Goal: Task Accomplishment & Management: Manage account settings

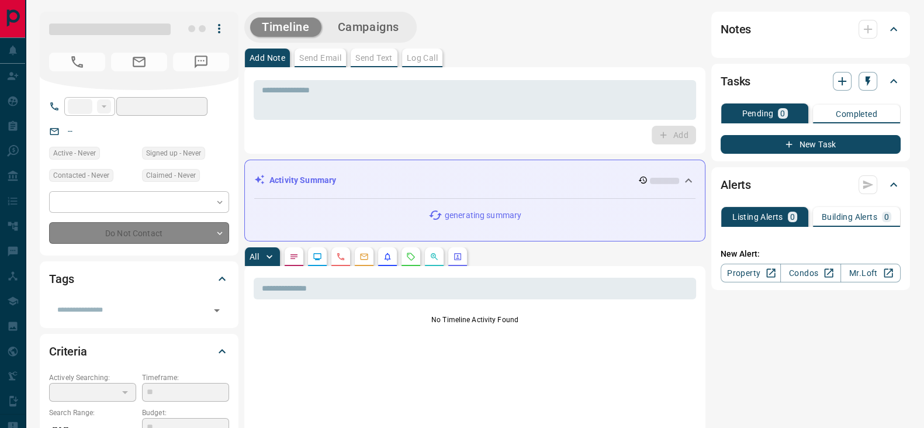
type input "**"
type input "**********"
type input "*"
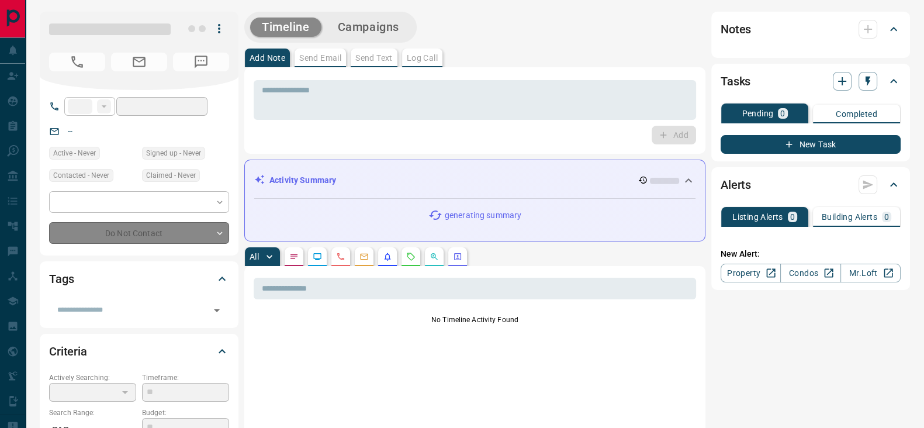
type input "**********"
type input "*******"
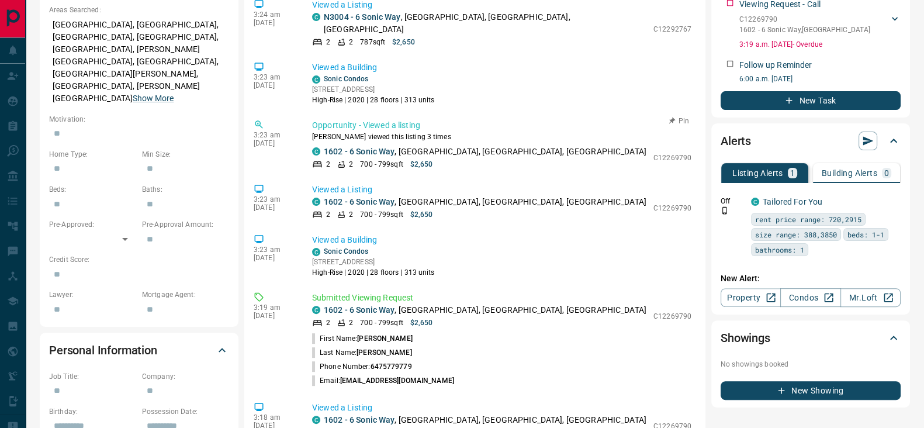
scroll to position [831, 0]
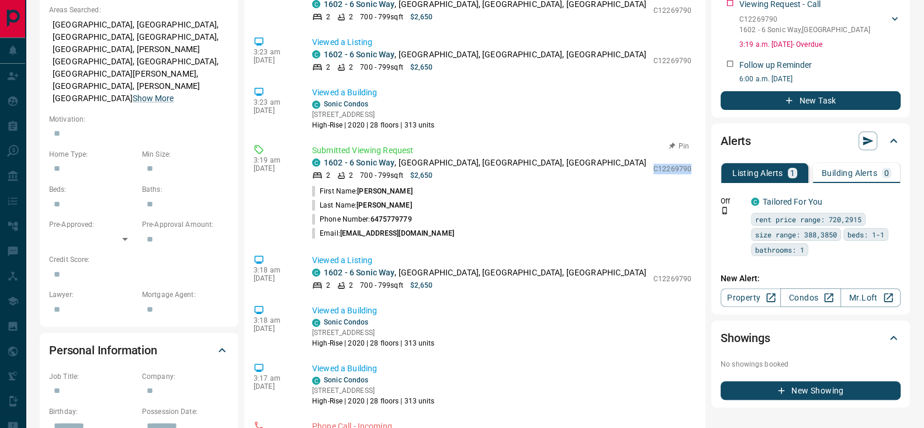
drag, startPoint x: 642, startPoint y: 152, endPoint x: 678, endPoint y: 151, distance: 35.7
click at [678, 157] on div "C [STREET_ADDRESS] 2 2 700 - 799 sqft $2,650 C12269790" at bounding box center [501, 169] width 379 height 24
copy p "C12269790"
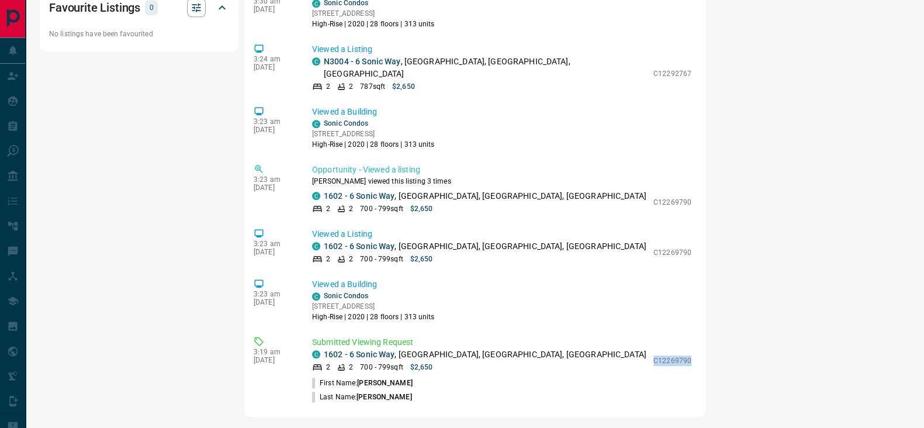
scroll to position [438, 0]
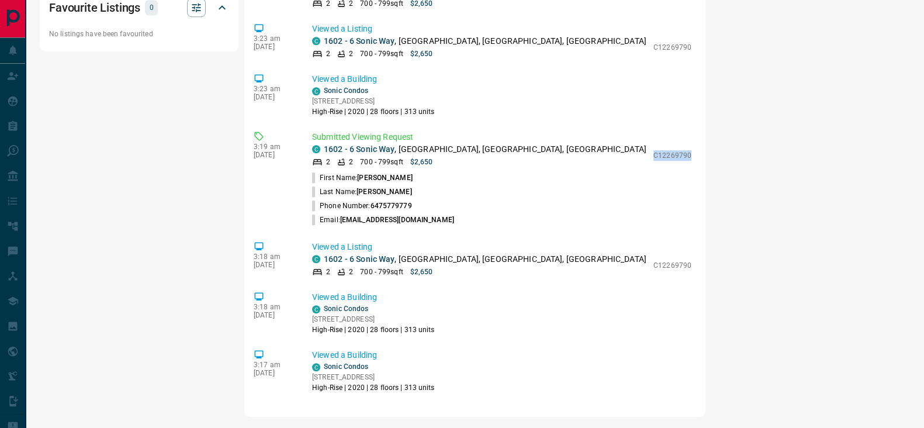
copy p "C12269790"
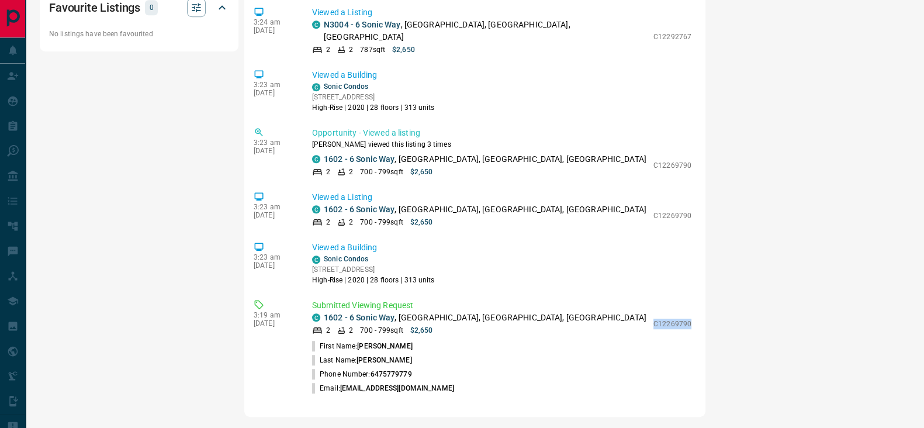
scroll to position [611, 0]
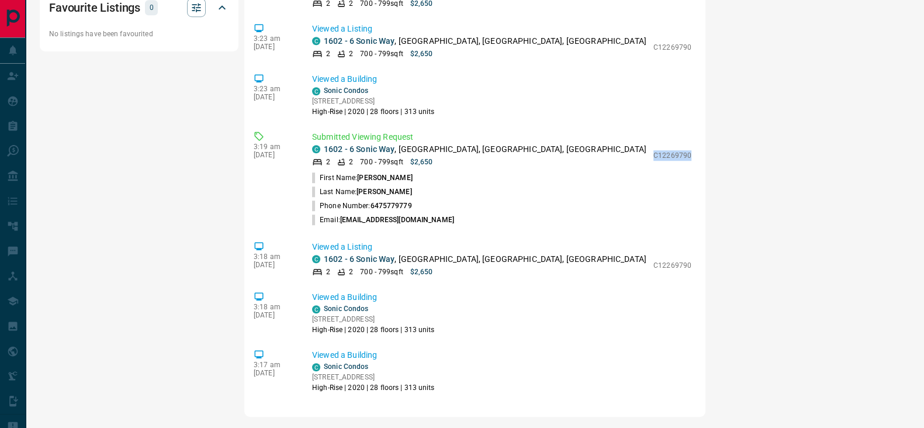
drag, startPoint x: 642, startPoint y: 140, endPoint x: 686, endPoint y: 139, distance: 43.9
copy p "C12269790"
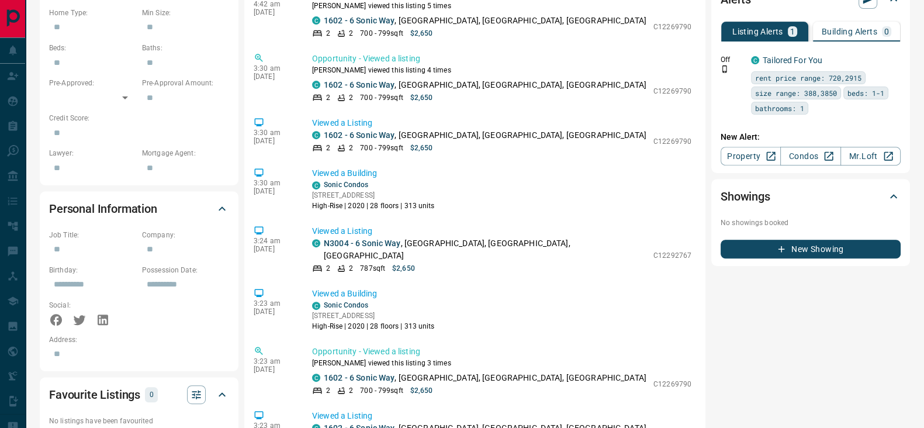
scroll to position [0, 0]
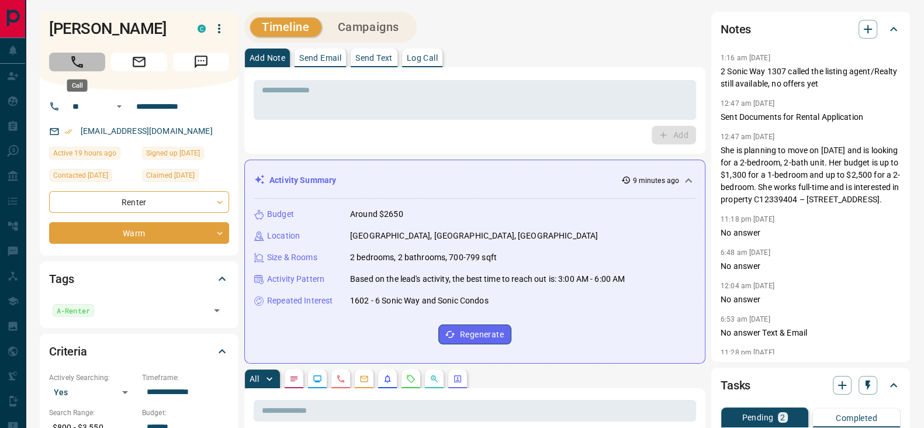
click at [93, 59] on button "Call" at bounding box center [77, 62] width 56 height 19
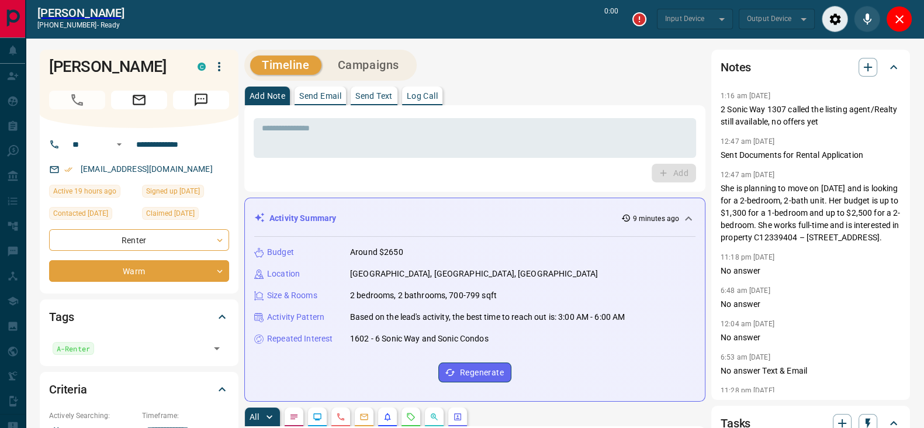
type input "*******"
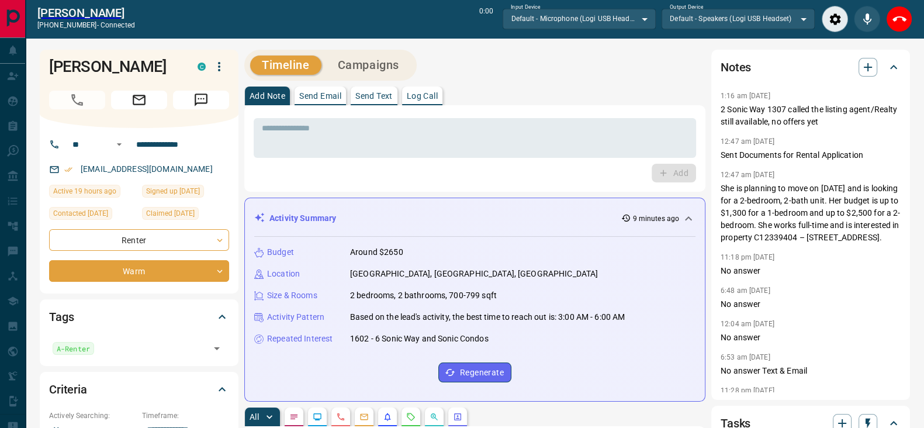
click at [462, 177] on div "Add" at bounding box center [475, 173] width 443 height 19
click at [895, 21] on icon "End Call" at bounding box center [900, 19] width 14 height 14
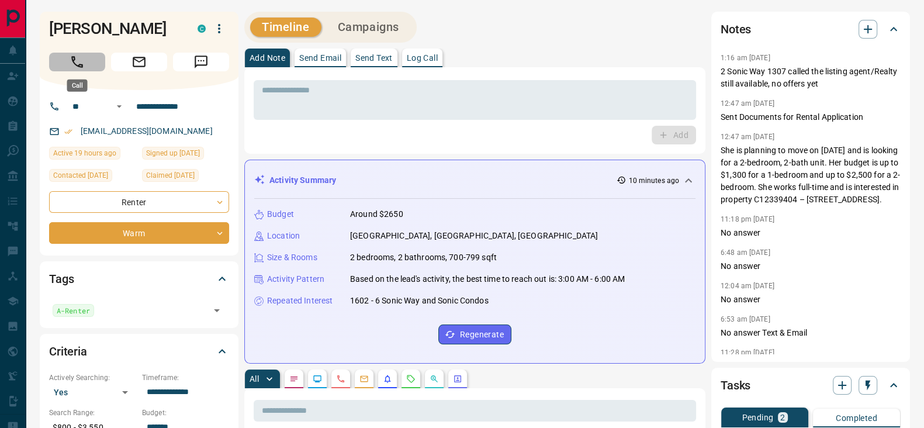
click at [76, 65] on icon "Call" at bounding box center [77, 62] width 12 height 12
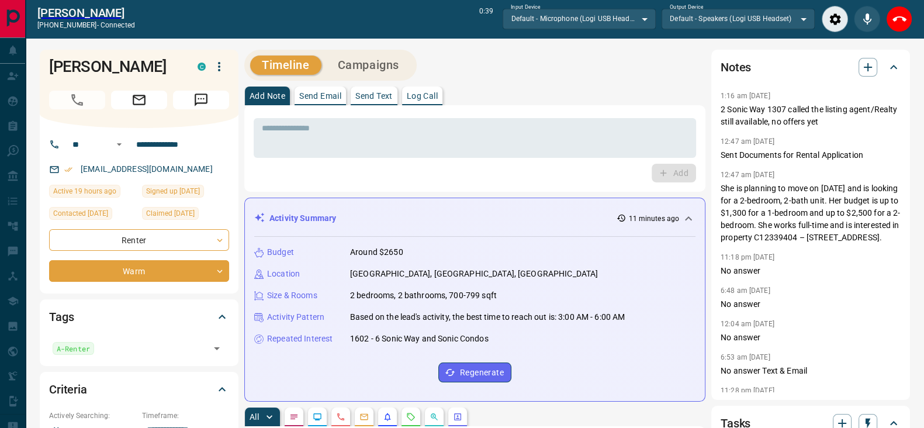
scroll to position [496, 0]
click at [909, 24] on button "End Call" at bounding box center [899, 19] width 26 height 26
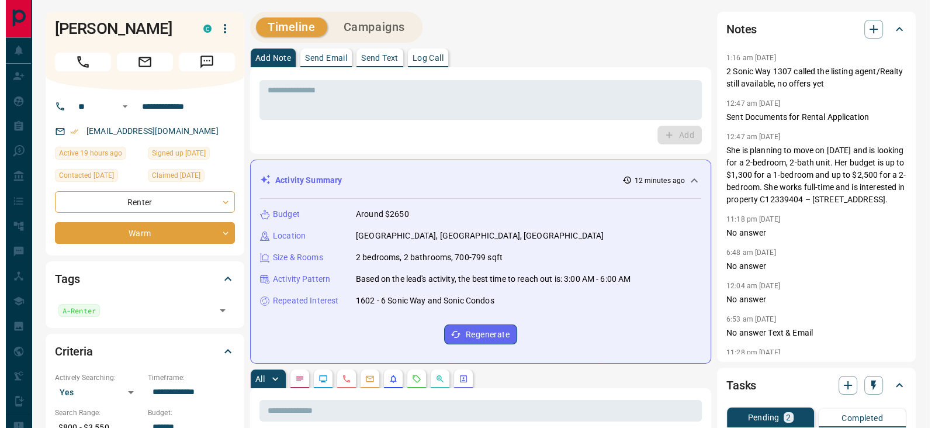
scroll to position [561, 0]
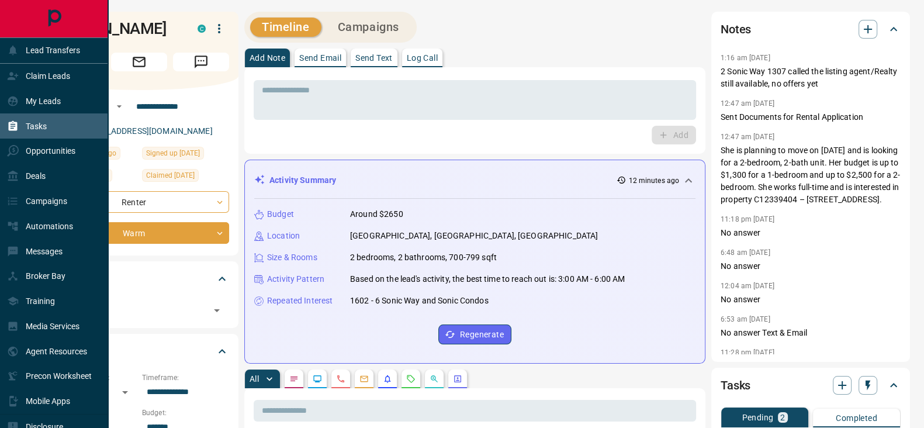
click at [46, 136] on div "Tasks" at bounding box center [27, 125] width 40 height 19
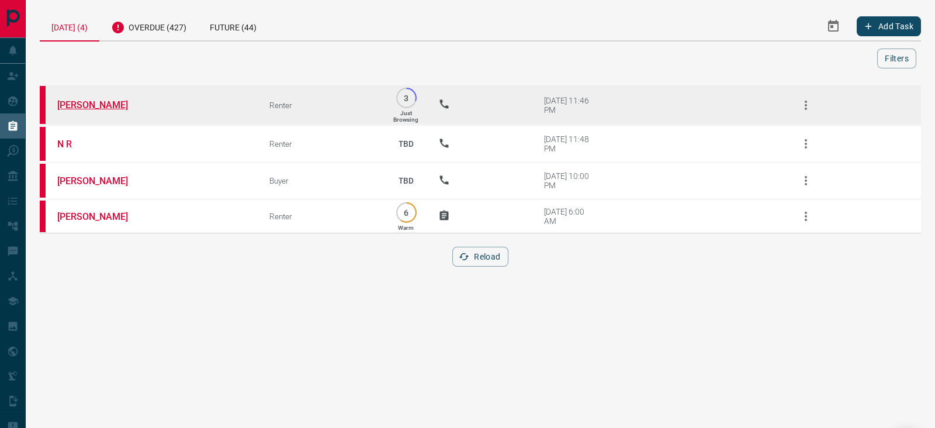
click at [90, 101] on link "[PERSON_NAME]" at bounding box center [101, 104] width 88 height 11
click at [807, 104] on icon "button" at bounding box center [806, 105] width 2 height 9
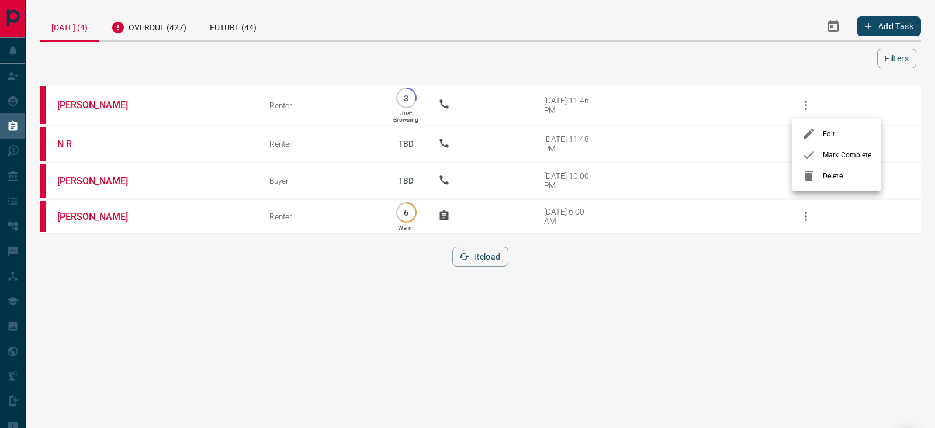
click at [818, 154] on div at bounding box center [812, 155] width 21 height 14
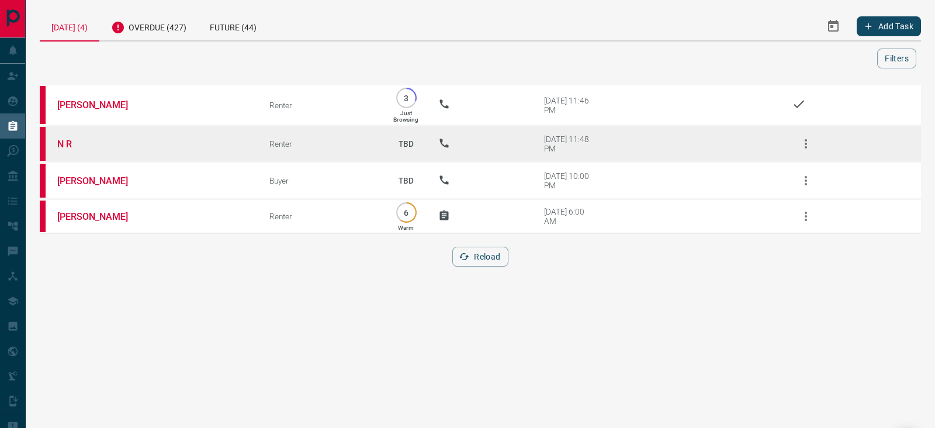
click at [56, 140] on td "N R" at bounding box center [146, 144] width 212 height 37
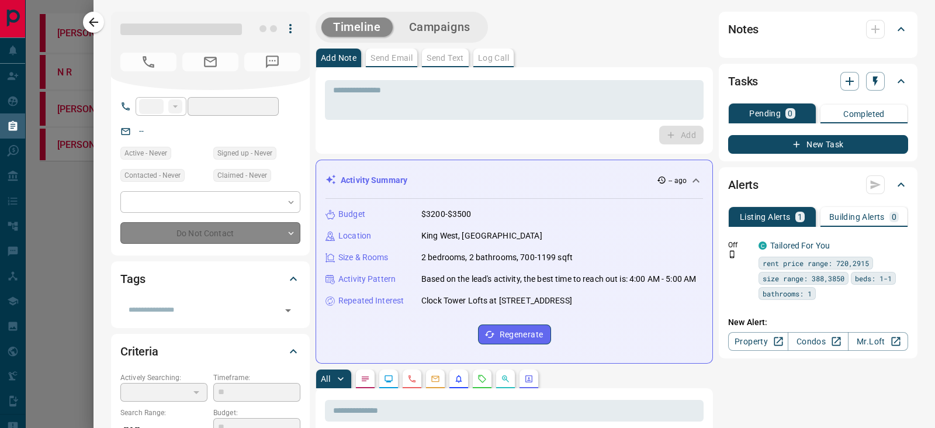
type input "**"
type input "**********"
type input "**"
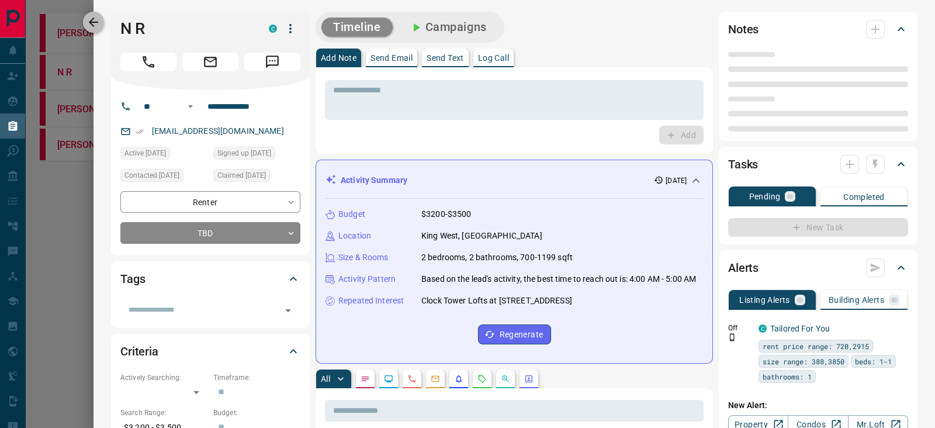
click at [91, 19] on icon "button" at bounding box center [94, 22] width 14 height 14
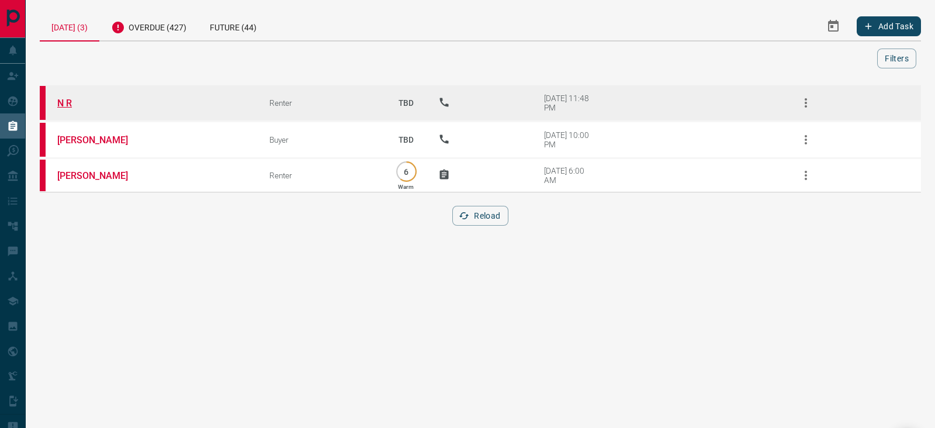
click at [64, 102] on link "N R" at bounding box center [101, 103] width 88 height 11
click at [70, 98] on link "N R" at bounding box center [101, 103] width 88 height 11
click at [810, 98] on icon "button" at bounding box center [806, 103] width 14 height 14
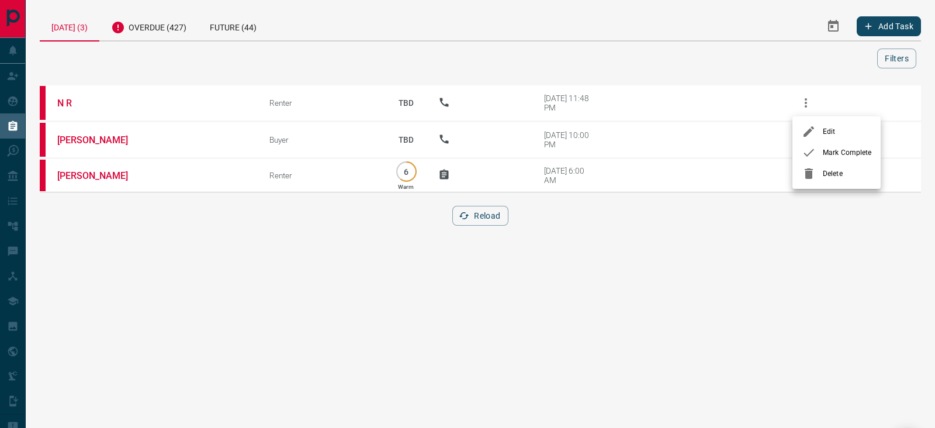
click at [821, 156] on div at bounding box center [812, 153] width 21 height 14
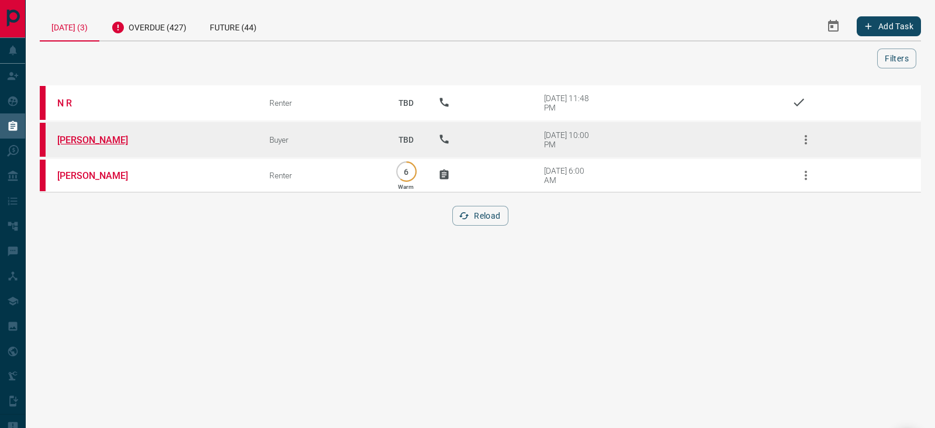
click at [94, 134] on link "[PERSON_NAME]" at bounding box center [101, 139] width 88 height 11
click at [810, 133] on icon "button" at bounding box center [806, 140] width 14 height 14
drag, startPoint x: 824, startPoint y: 188, endPoint x: 719, endPoint y: 135, distance: 117.9
click at [824, 187] on span "Mark Complete" at bounding box center [847, 189] width 49 height 11
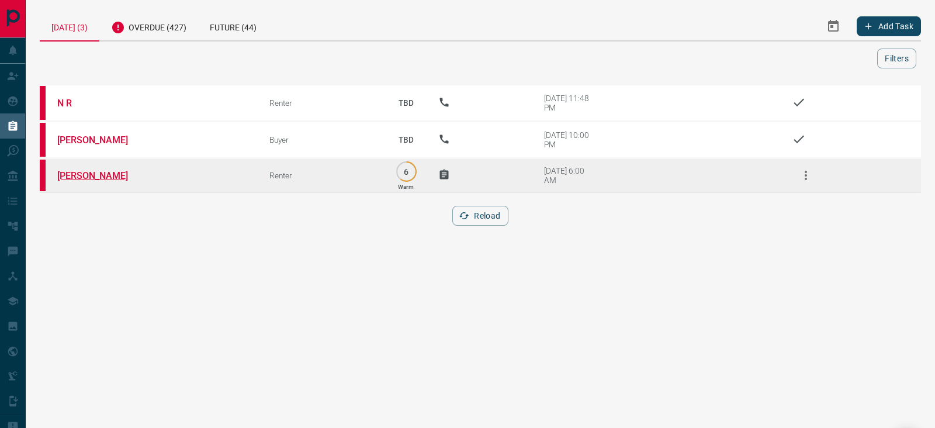
click at [104, 171] on link "[PERSON_NAME]" at bounding box center [101, 175] width 88 height 11
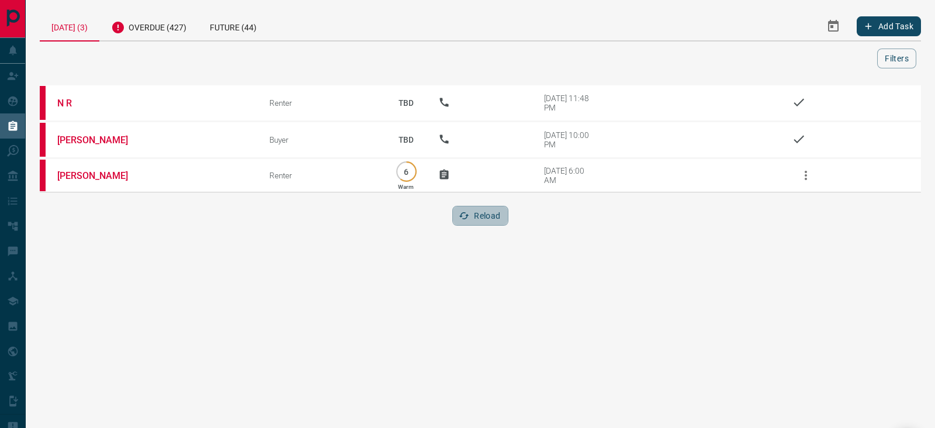
drag, startPoint x: 469, startPoint y: 209, endPoint x: 476, endPoint y: 203, distance: 9.2
click at [470, 209] on button "Reload" at bounding box center [480, 216] width 56 height 20
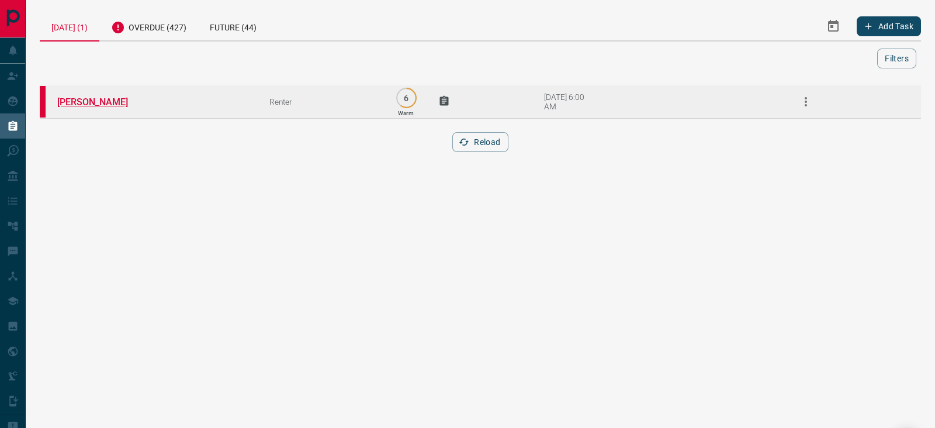
click at [88, 96] on link "[PERSON_NAME]" at bounding box center [101, 101] width 88 height 11
